Goal: Information Seeking & Learning: Find specific fact

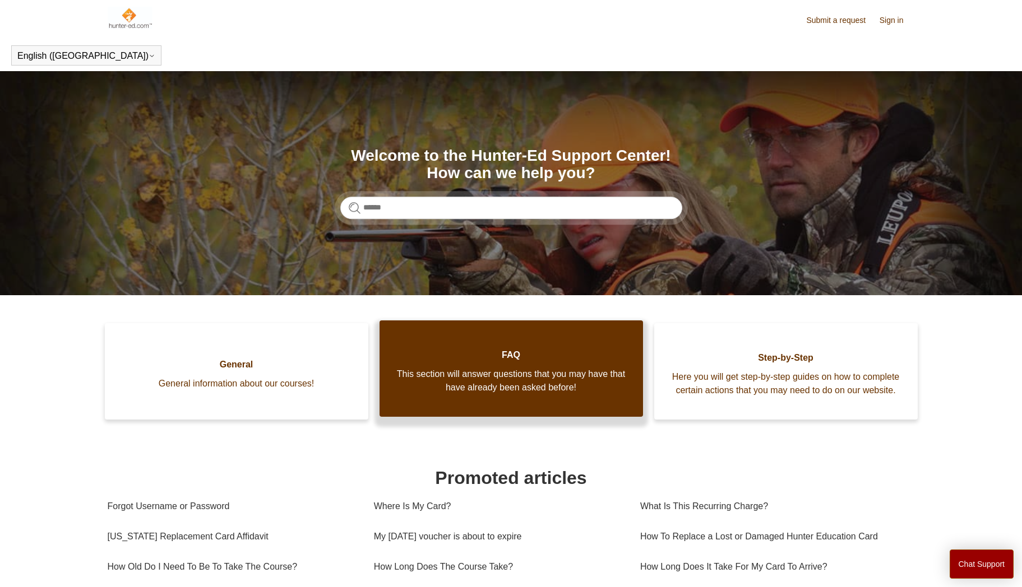
click at [447, 369] on link "FAQ This section will answer questions that you may have that have already been…" at bounding box center [511, 369] width 263 height 96
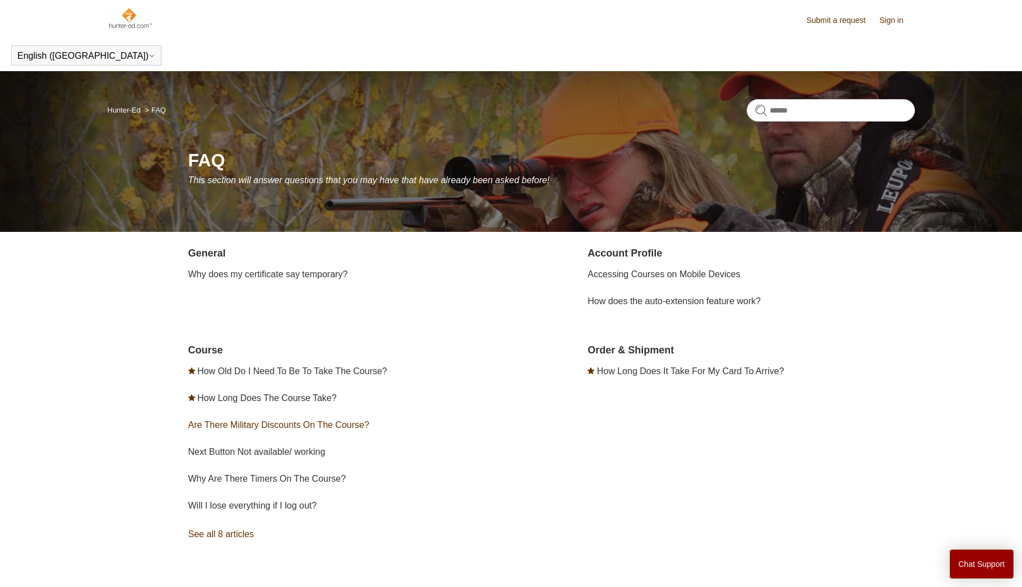
click at [331, 423] on link "Are There Military Discounts On The Course?" at bounding box center [278, 425] width 181 height 10
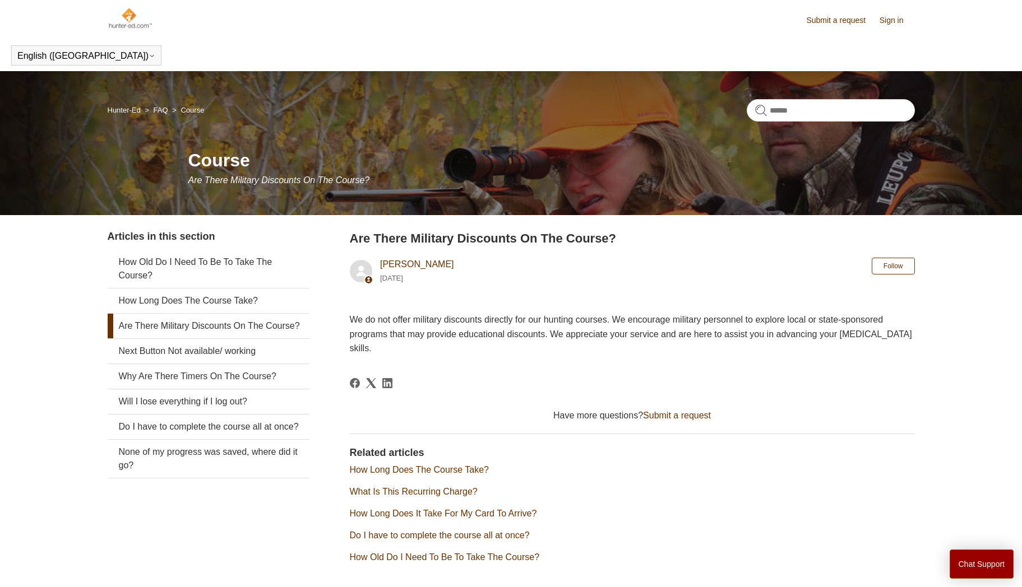
click at [129, 24] on img at bounding box center [130, 18] width 45 height 22
